Goal: Transaction & Acquisition: Purchase product/service

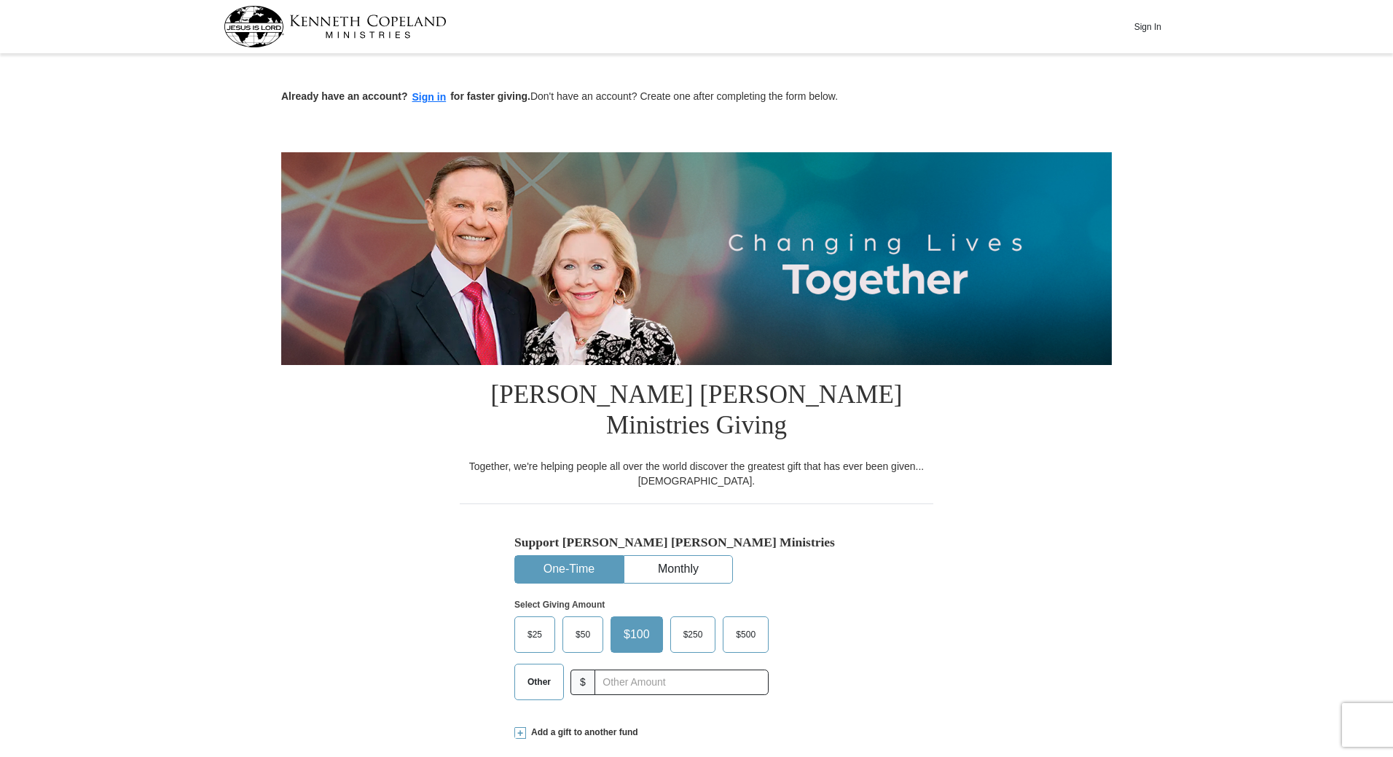
click at [533, 556] on button "One-Time" at bounding box center [569, 569] width 108 height 27
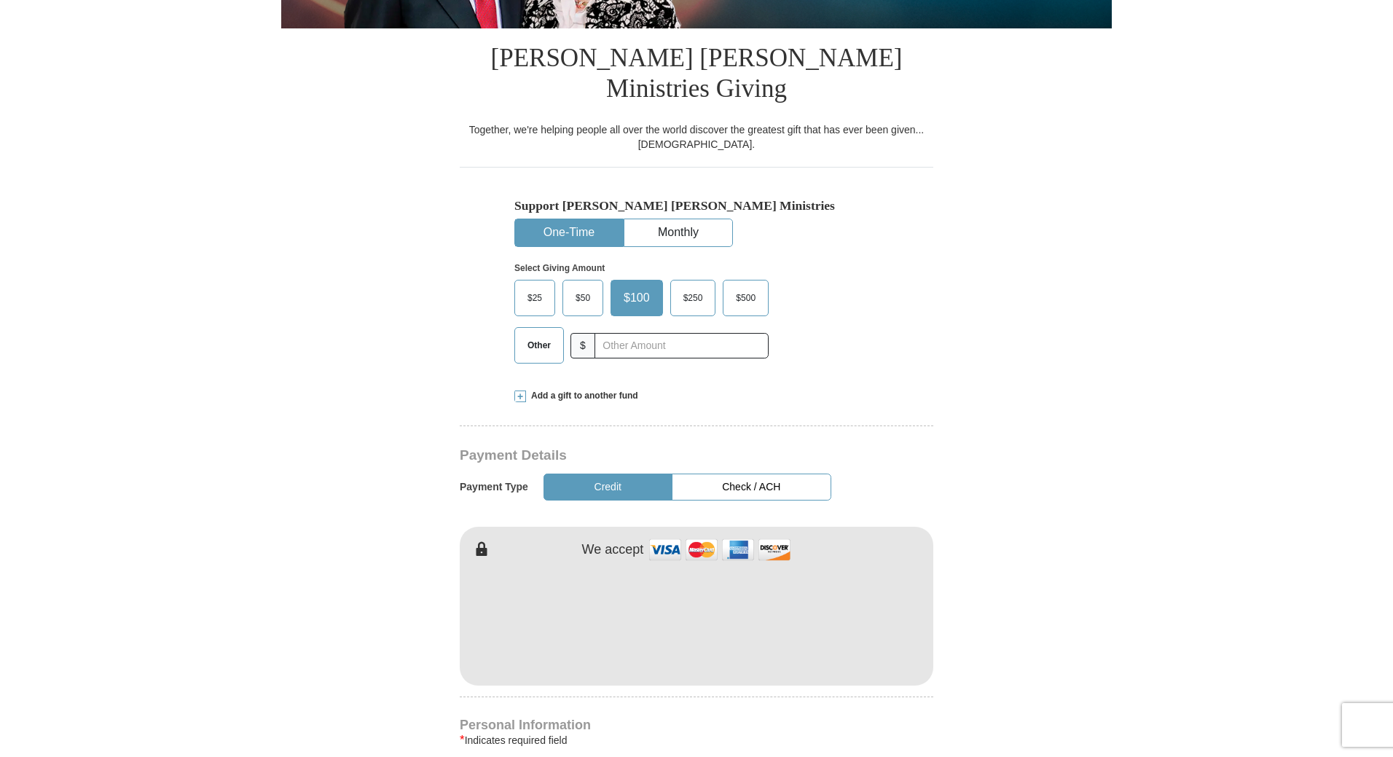
scroll to position [364, 0]
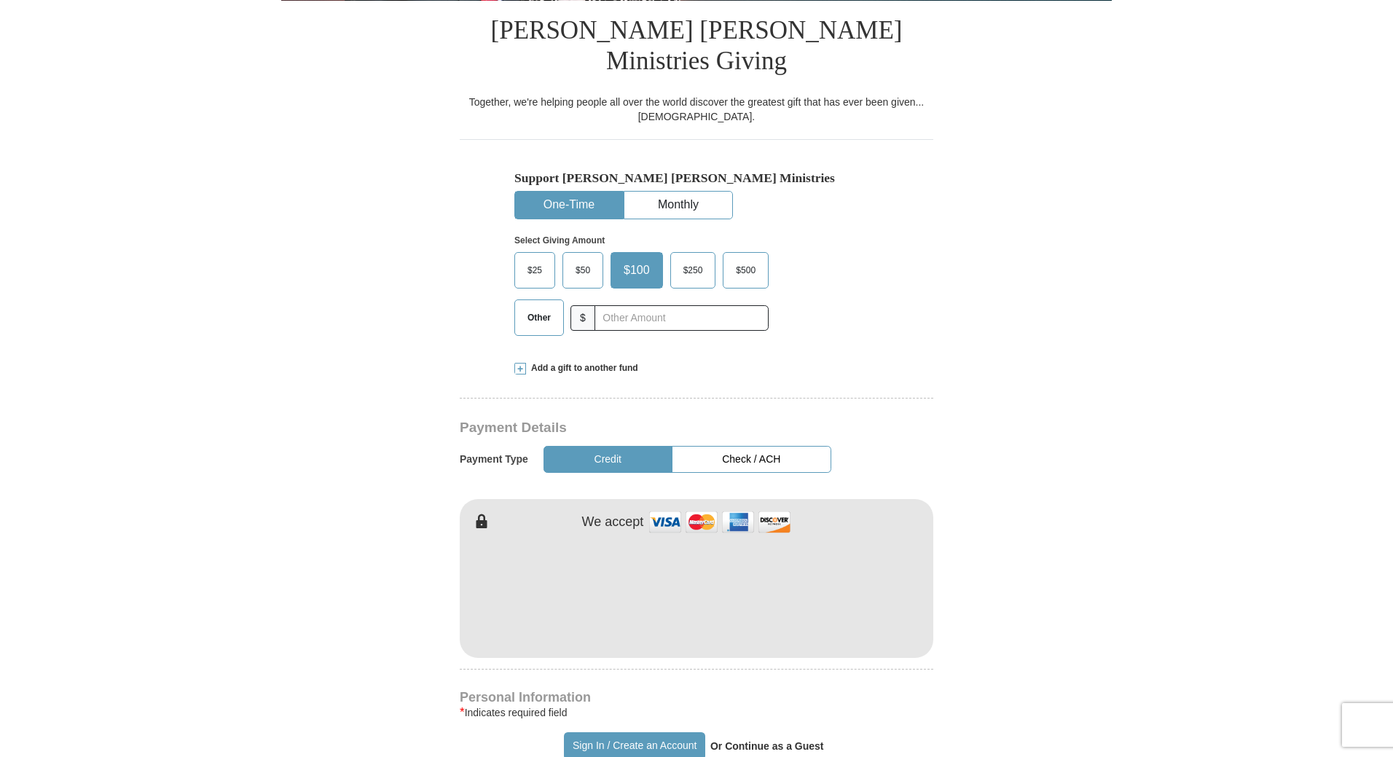
click at [718, 446] on button "Check / ACH" at bounding box center [752, 459] width 160 height 27
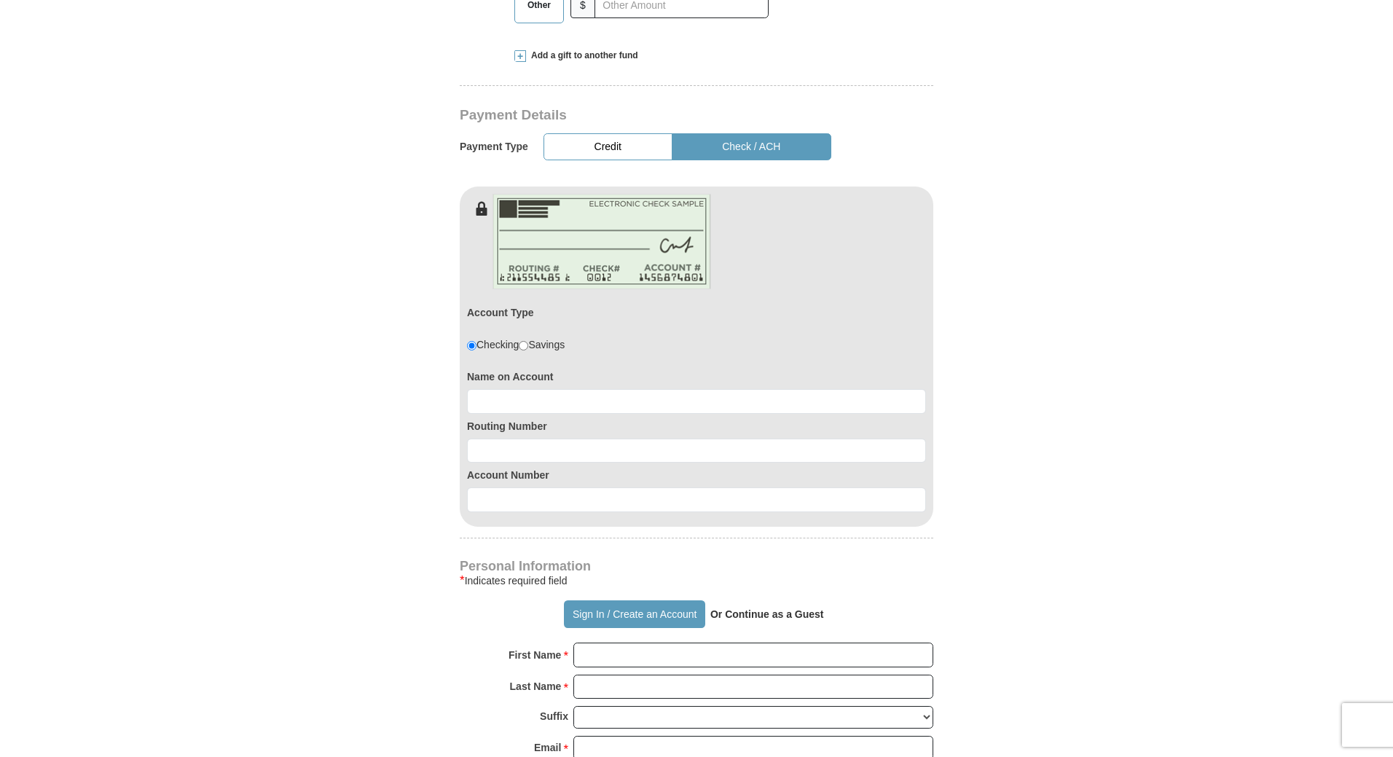
scroll to position [728, 0]
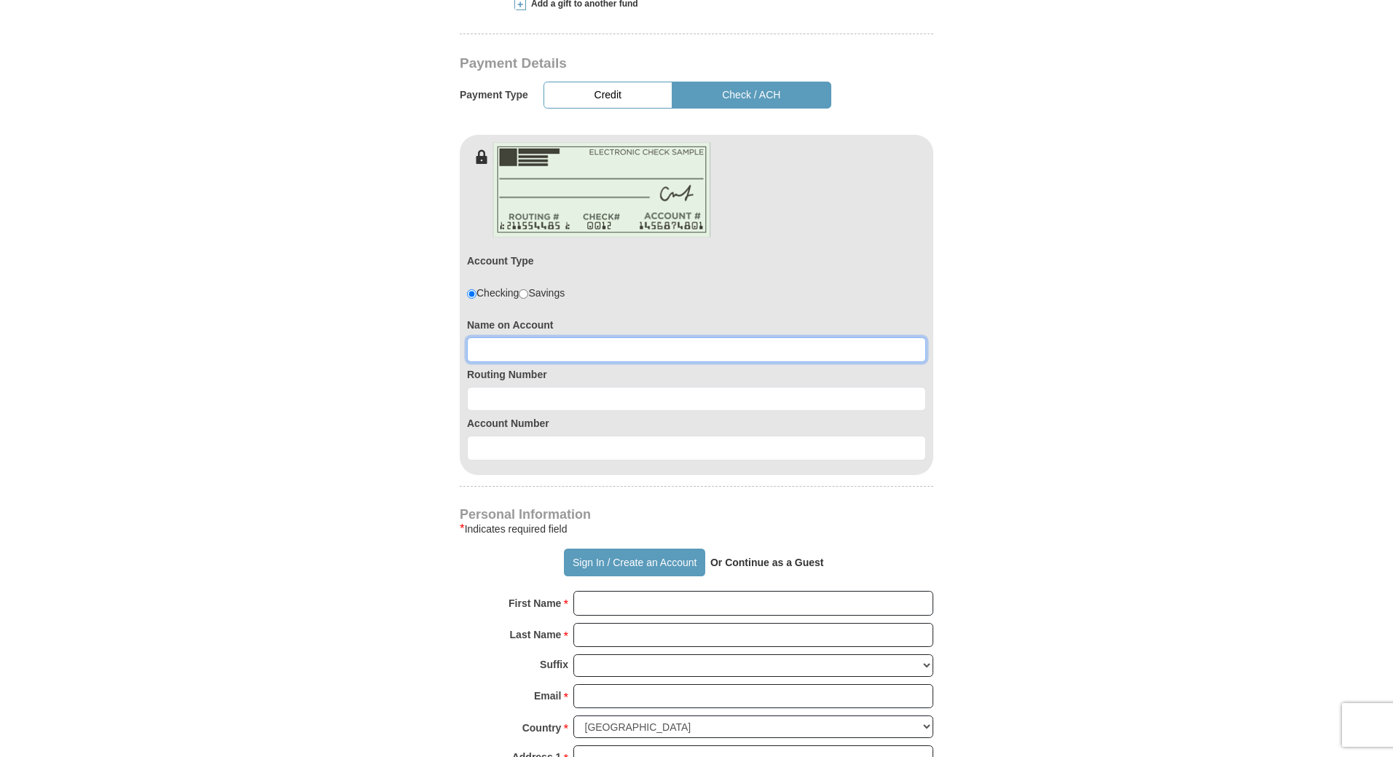
click at [512, 337] on input at bounding box center [696, 349] width 459 height 25
type input "j"
type input "[PERSON_NAME]"
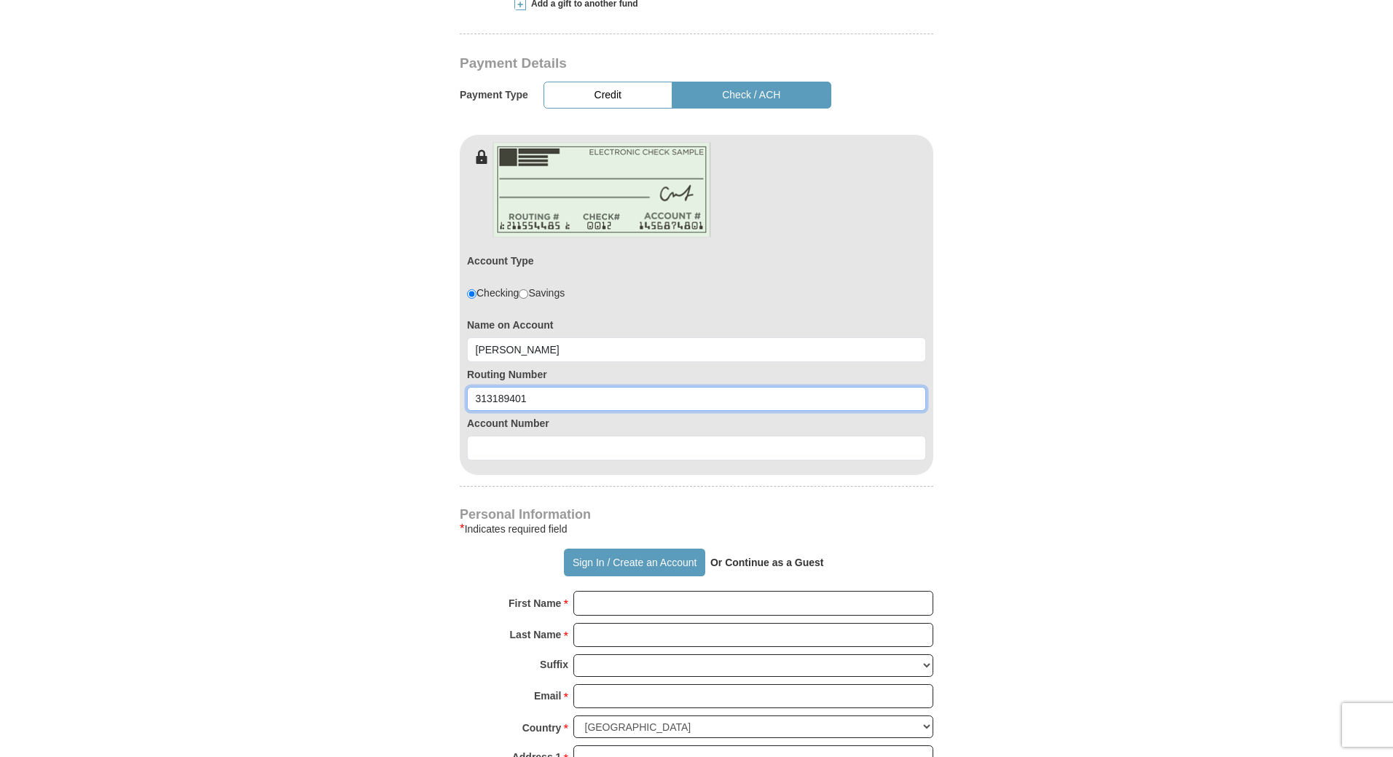
type input "313189401"
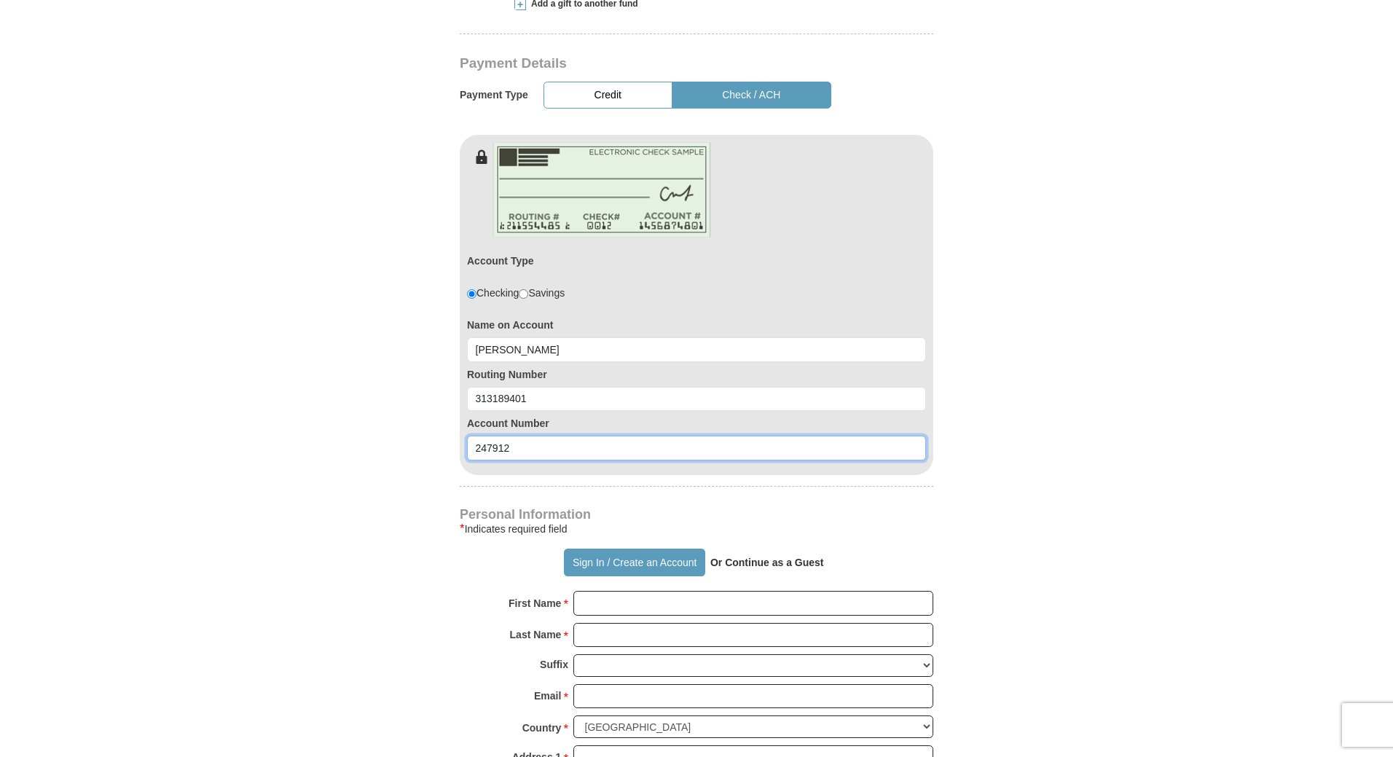
type input "247912"
type button "[URL][DOMAIN_NAME]"
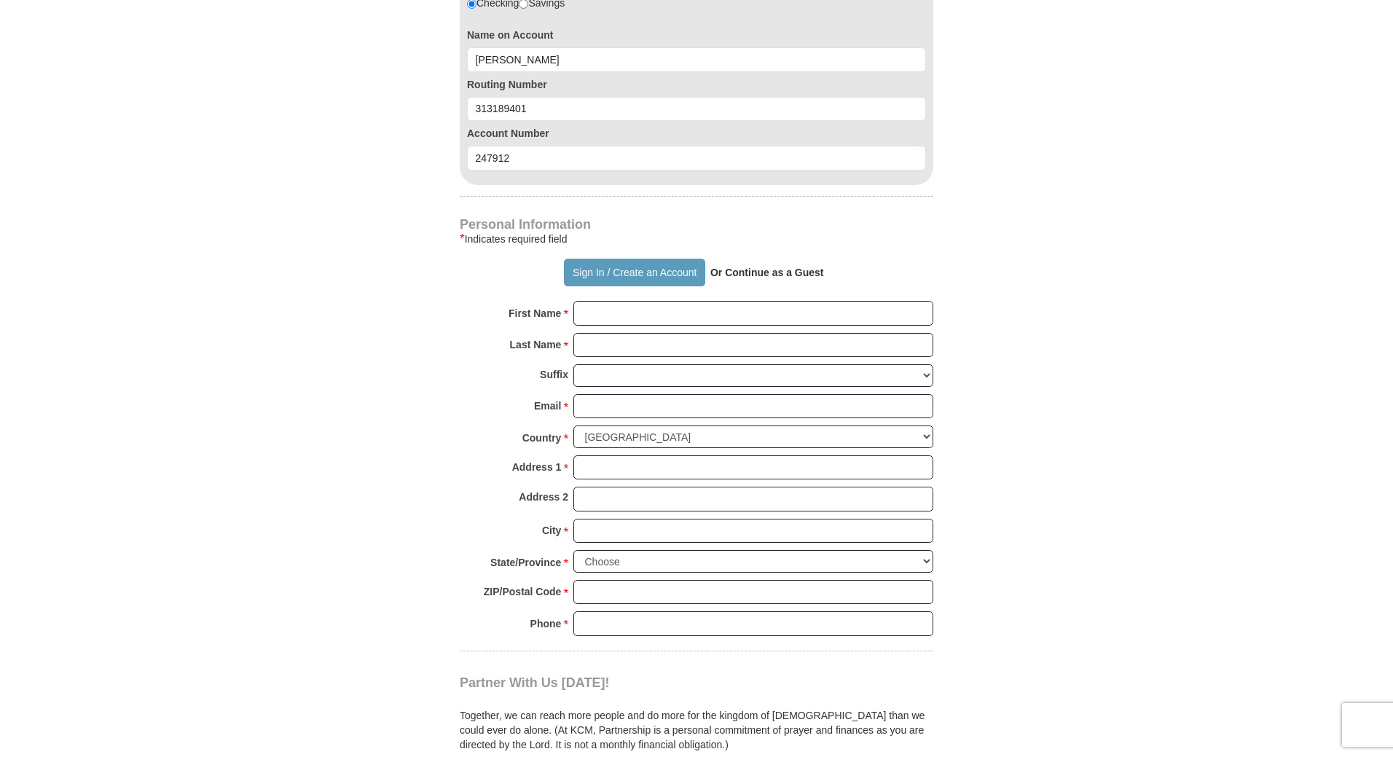
scroll to position [1020, 0]
click at [610, 299] on input "First Name *" at bounding box center [753, 311] width 360 height 25
type input "[PERSON_NAME]"
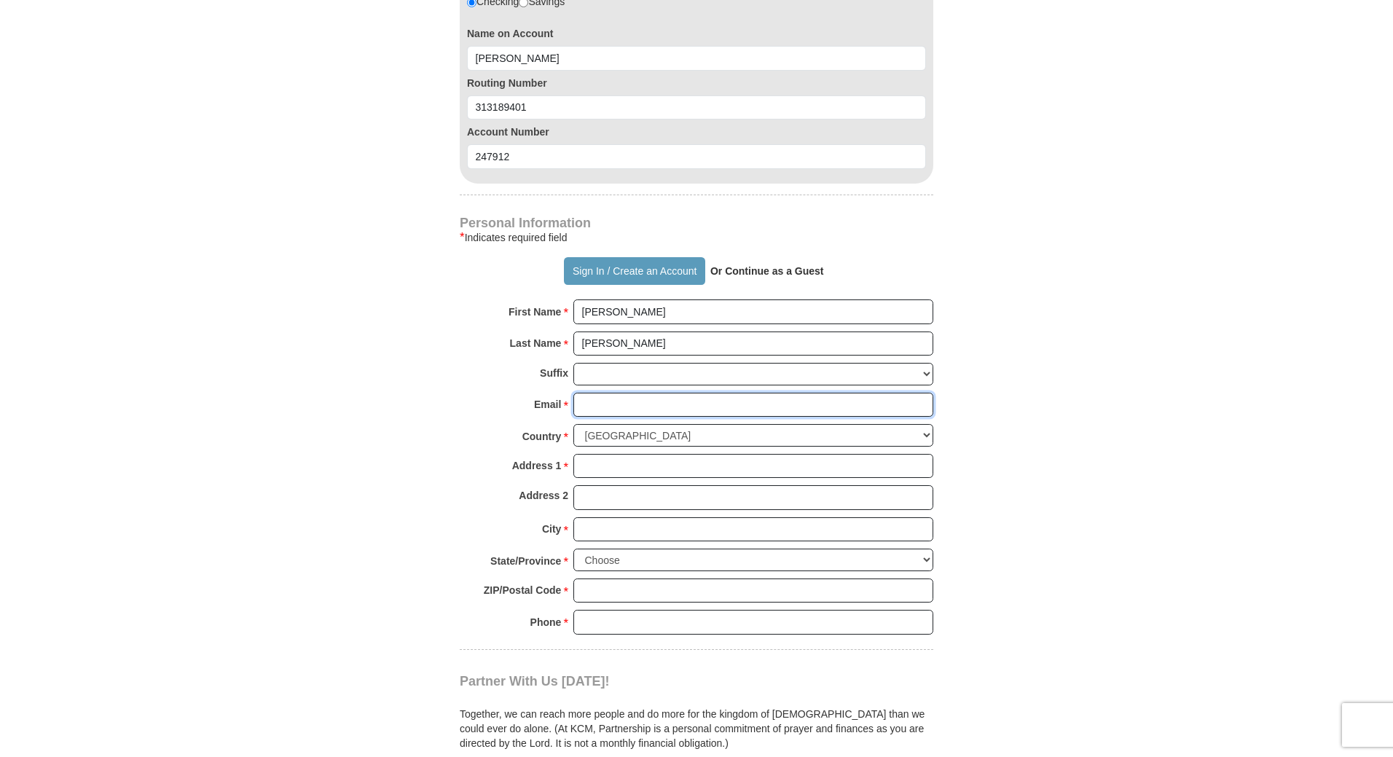
type input "[EMAIL_ADDRESS][DOMAIN_NAME]"
type input "12306 PACKARD BEND TRL"
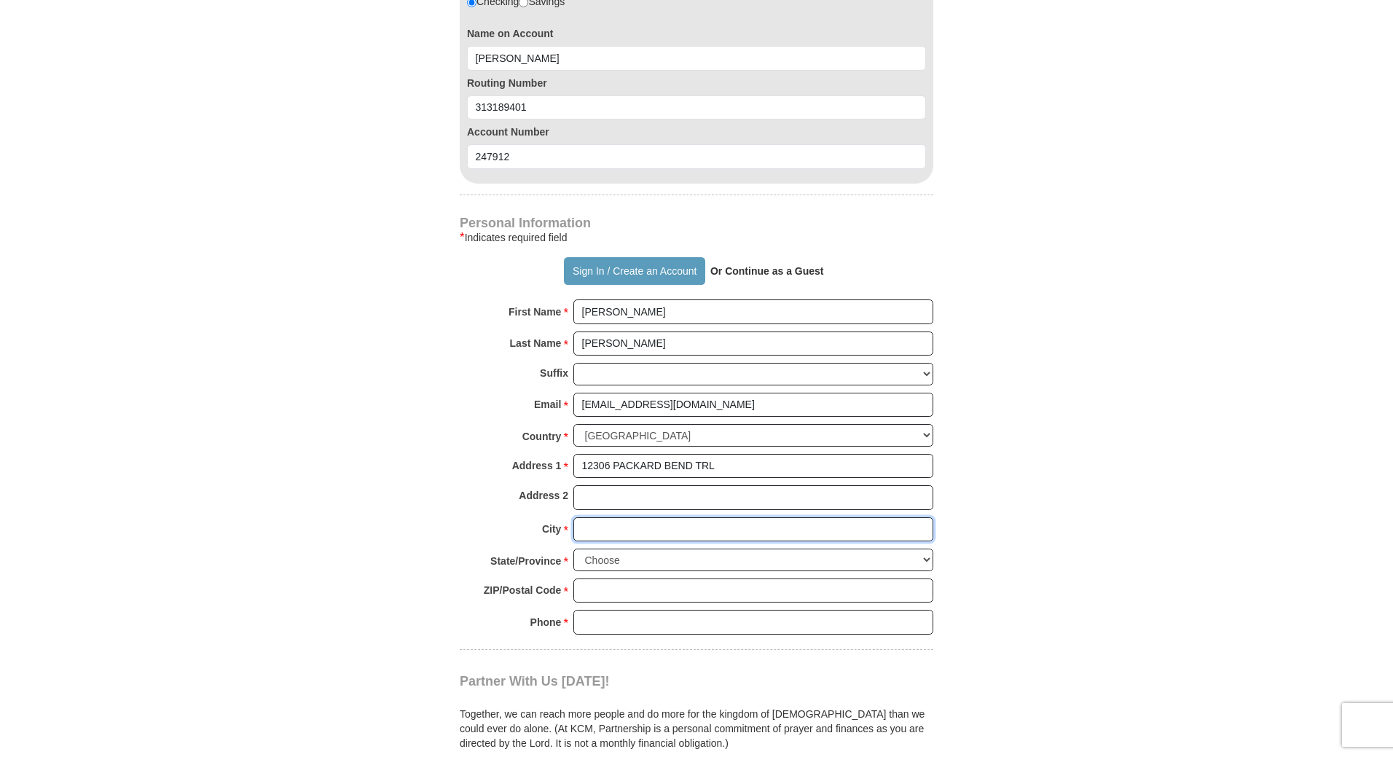
type input "[GEOGRAPHIC_DATA]"
select select "[GEOGRAPHIC_DATA]"
type input "77089"
type input "7138254414"
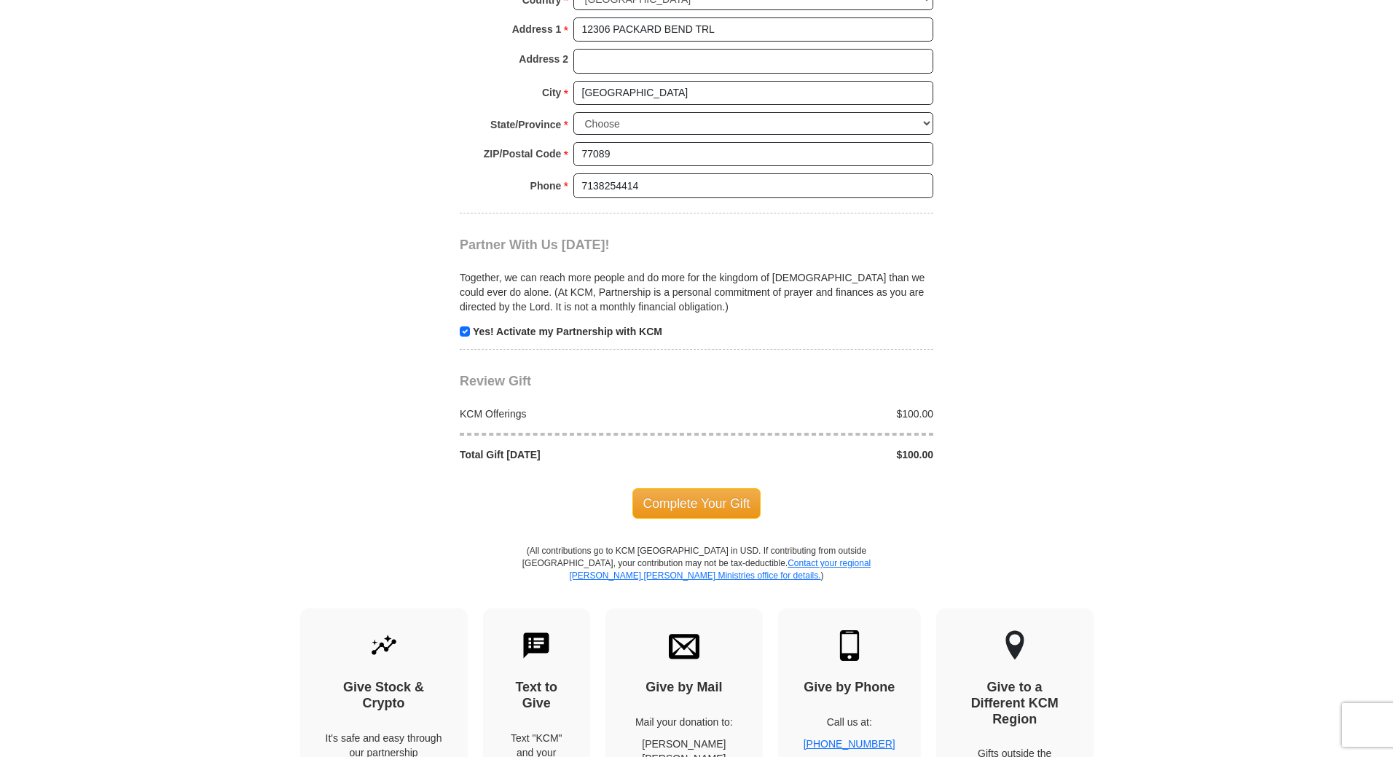
scroll to position [1457, 0]
click at [466, 326] on input "checkbox" at bounding box center [465, 331] width 10 height 10
checkbox input "false"
click at [697, 487] on span "Complete Your Gift" at bounding box center [696, 502] width 129 height 31
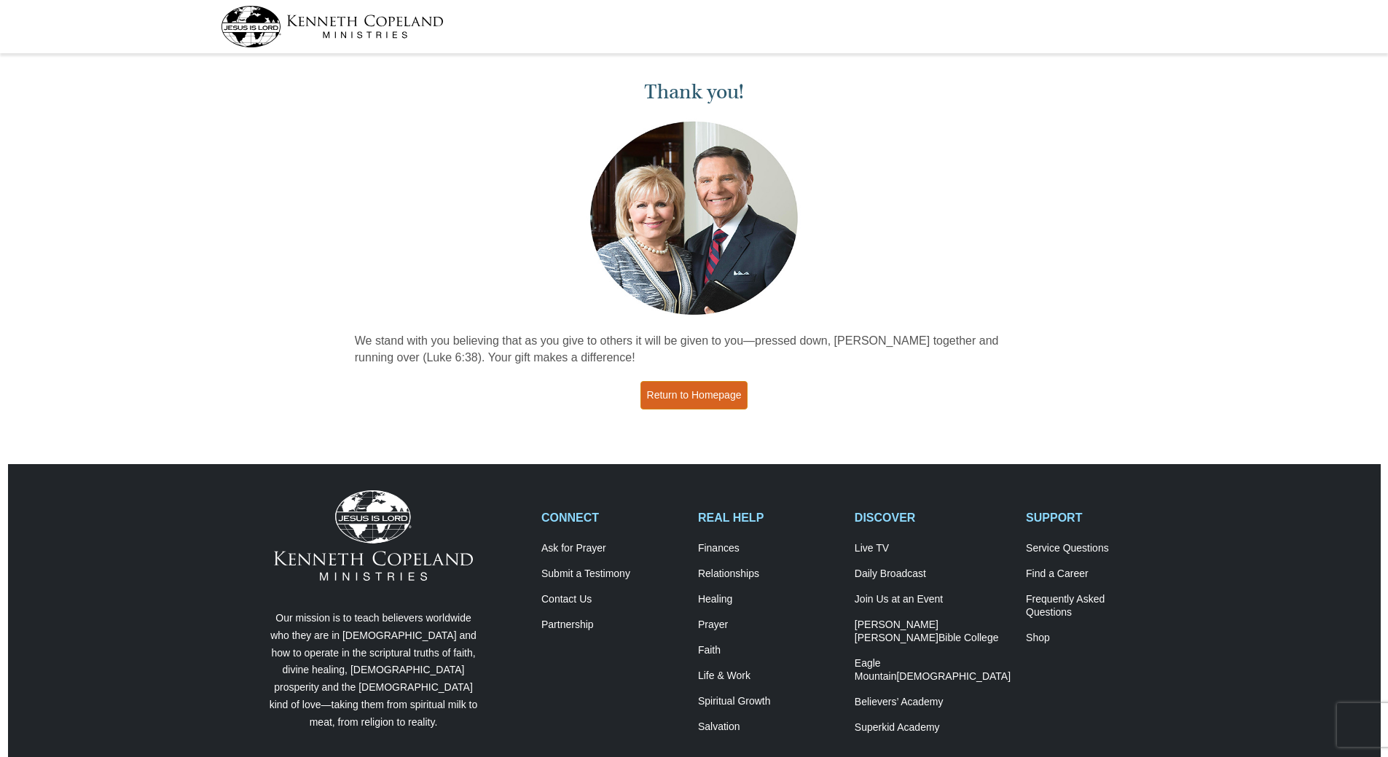
click at [713, 391] on link "Return to Homepage" at bounding box center [694, 395] width 108 height 28
